Goal: Task Accomplishment & Management: Complete application form

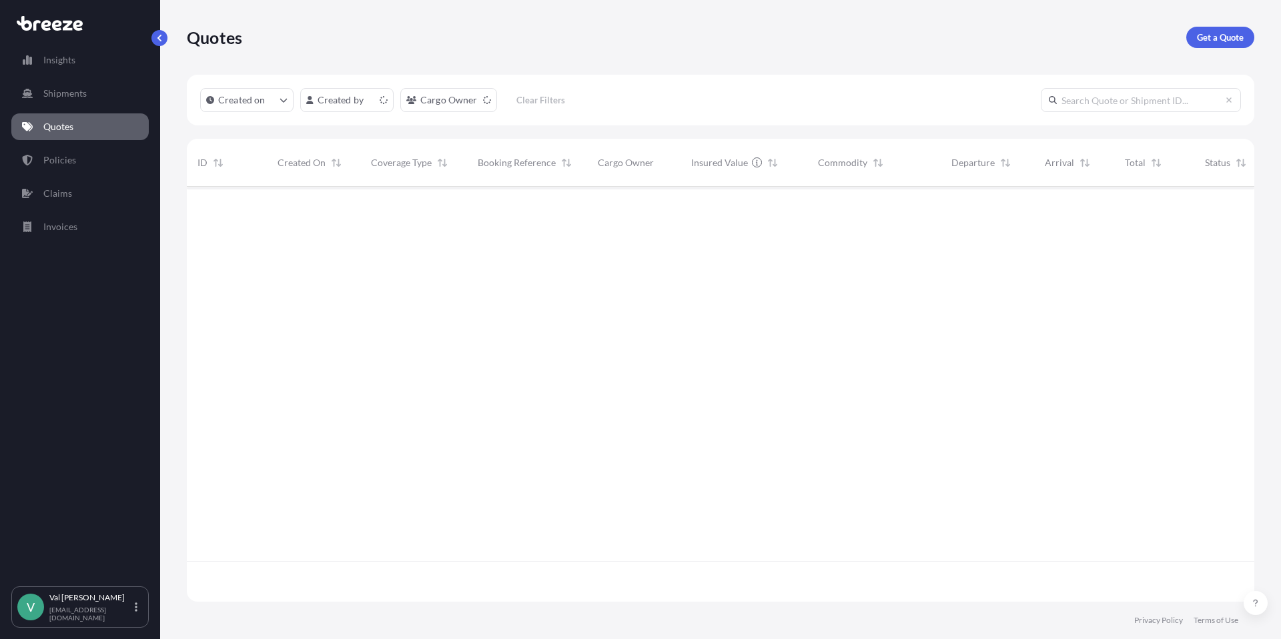
scroll to position [412, 1057]
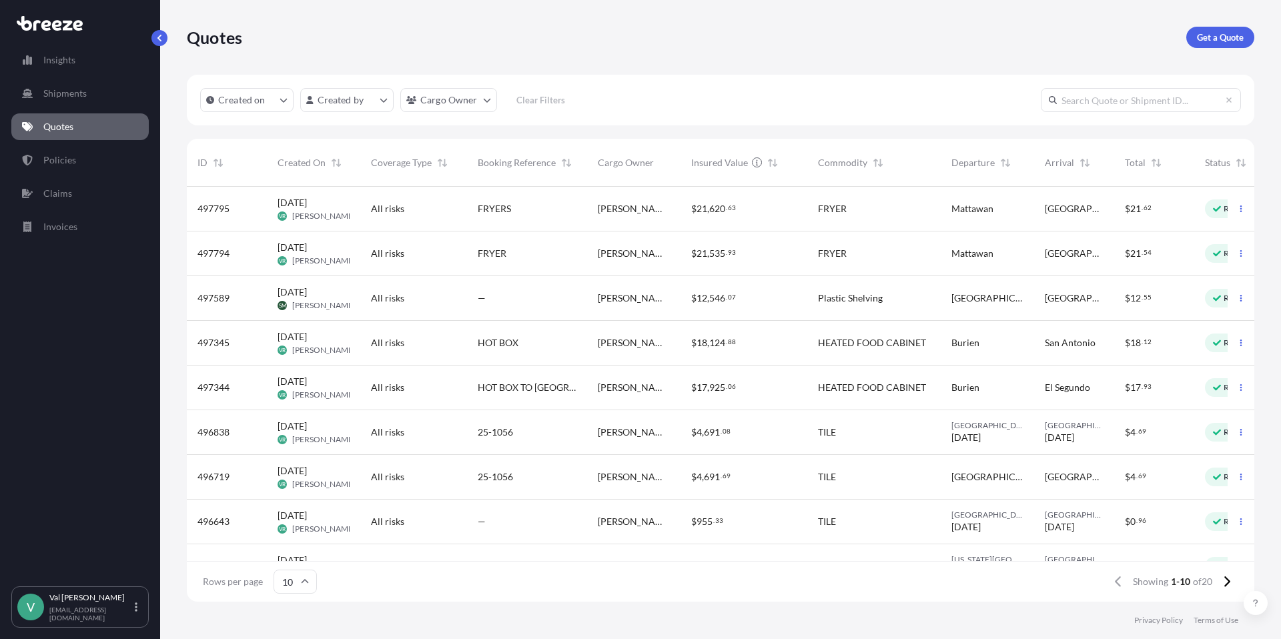
click at [572, 209] on div "FRYERS" at bounding box center [527, 208] width 99 height 13
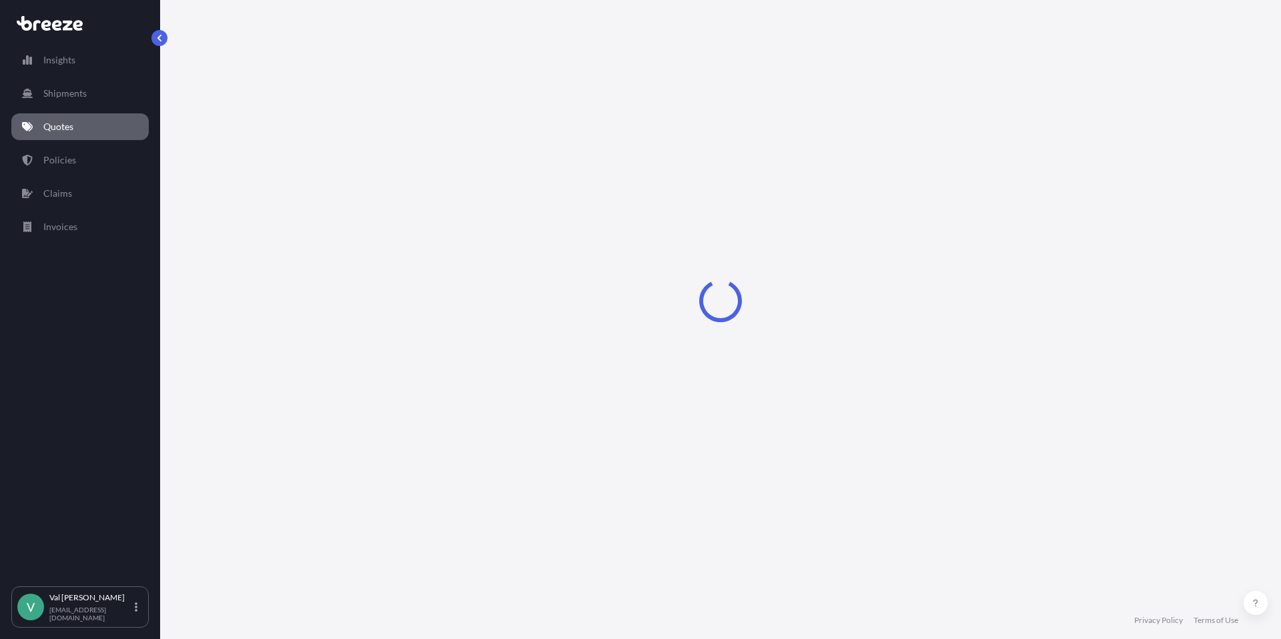
select select "Road"
select select "1"
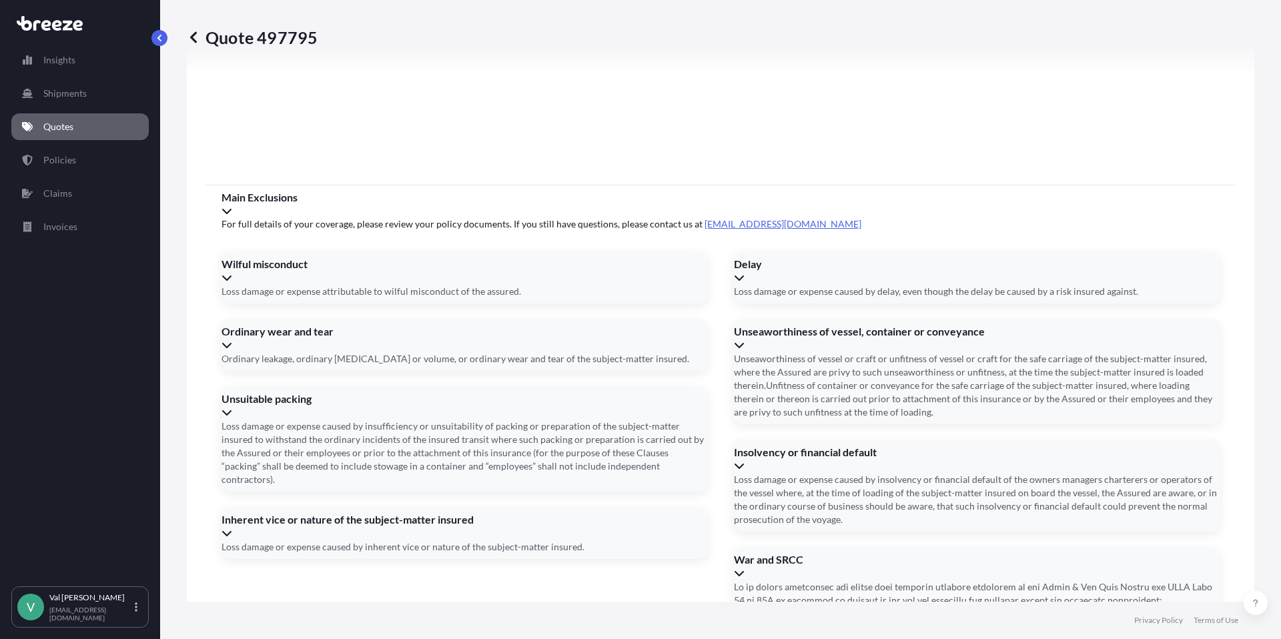
scroll to position [1690, 0]
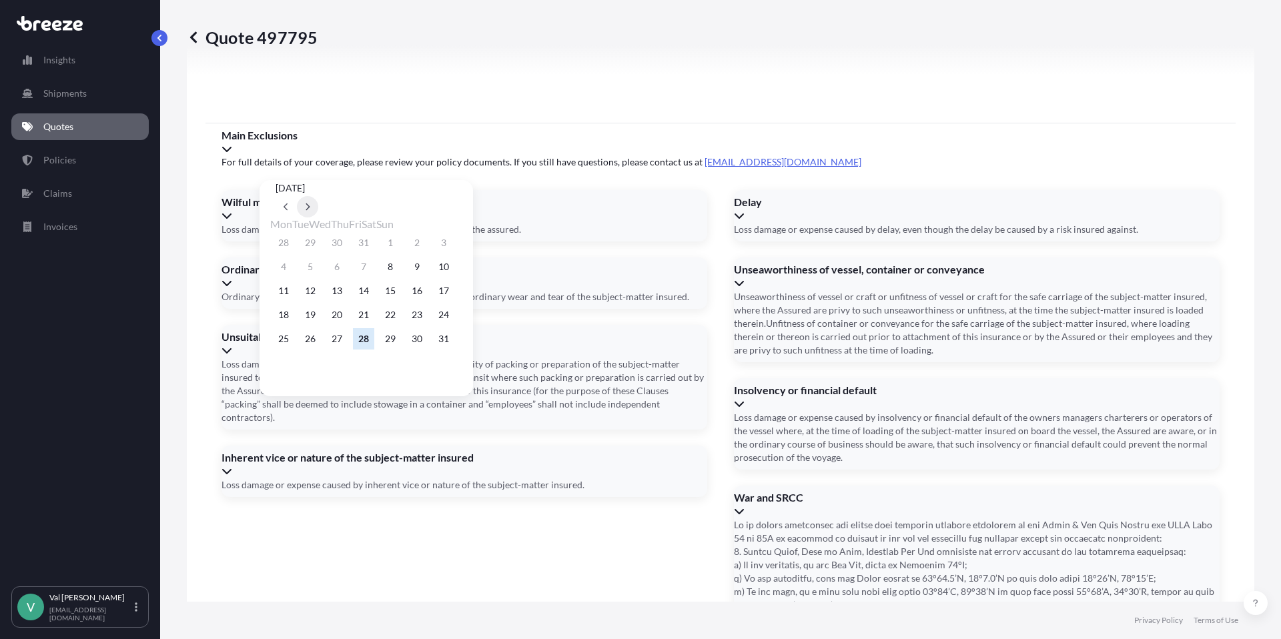
click at [310, 203] on icon at bounding box center [307, 207] width 5 height 8
click at [374, 243] on button "4" at bounding box center [363, 242] width 21 height 21
type input "[DATE]"
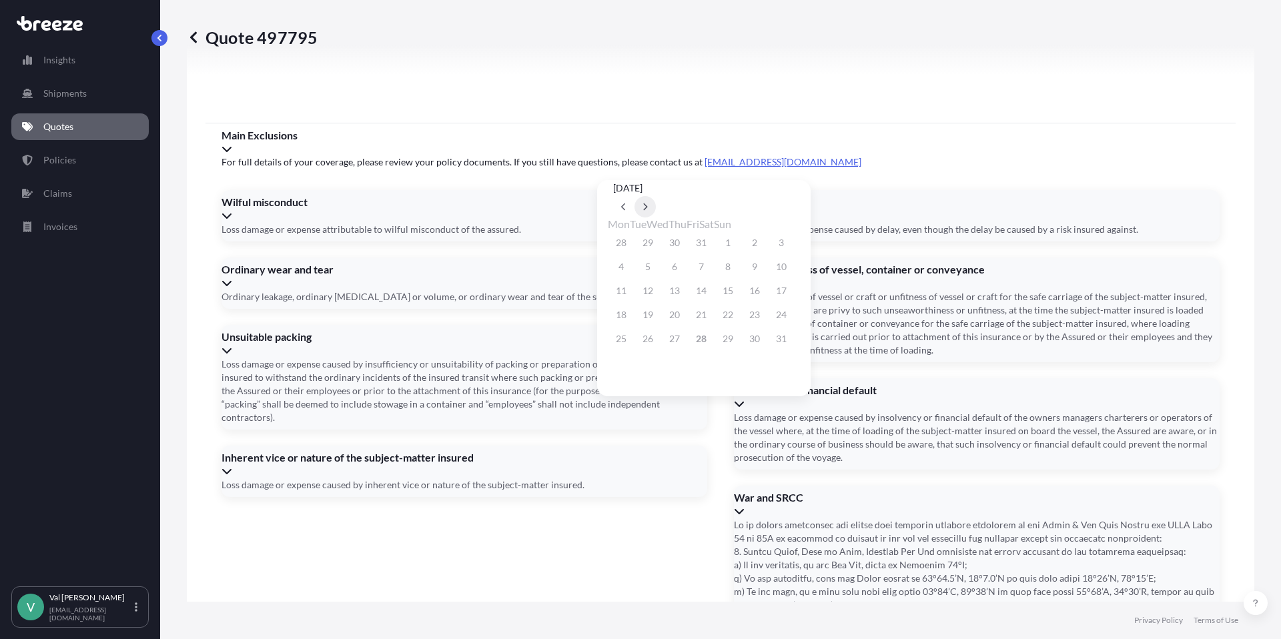
click at [648, 203] on icon at bounding box center [644, 207] width 5 height 8
click at [652, 266] on button "9" at bounding box center [647, 266] width 21 height 21
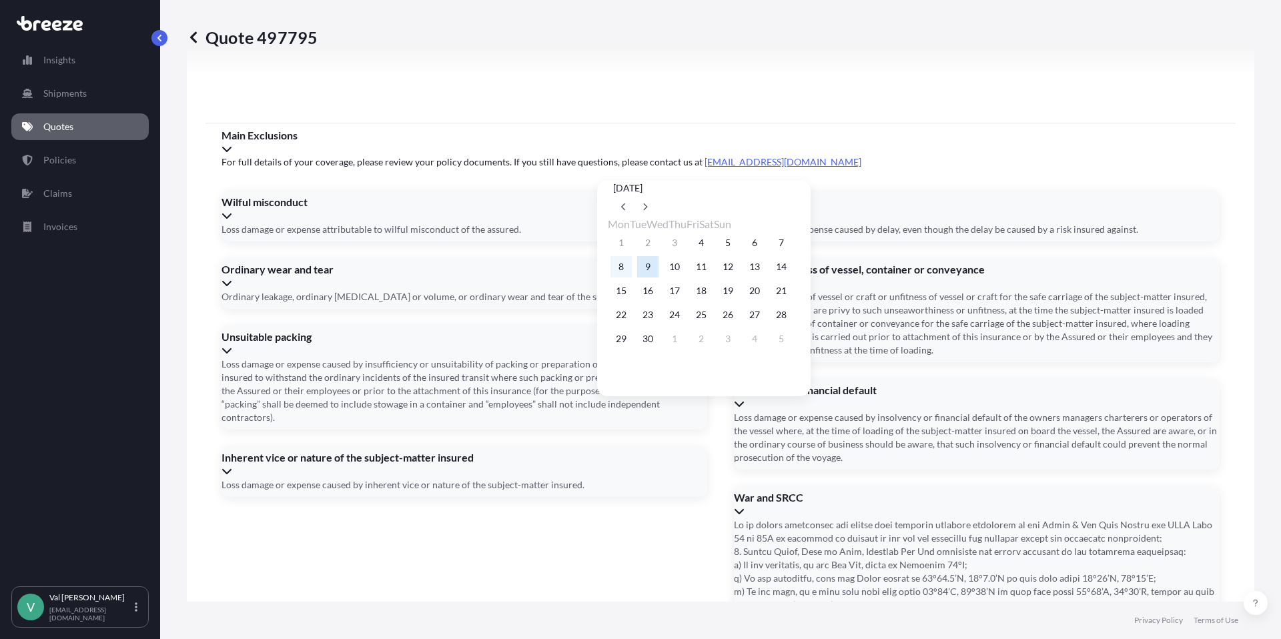
click at [620, 269] on button "8" at bounding box center [620, 266] width 21 height 21
type input "[DATE]"
